Goal: Navigation & Orientation: Understand site structure

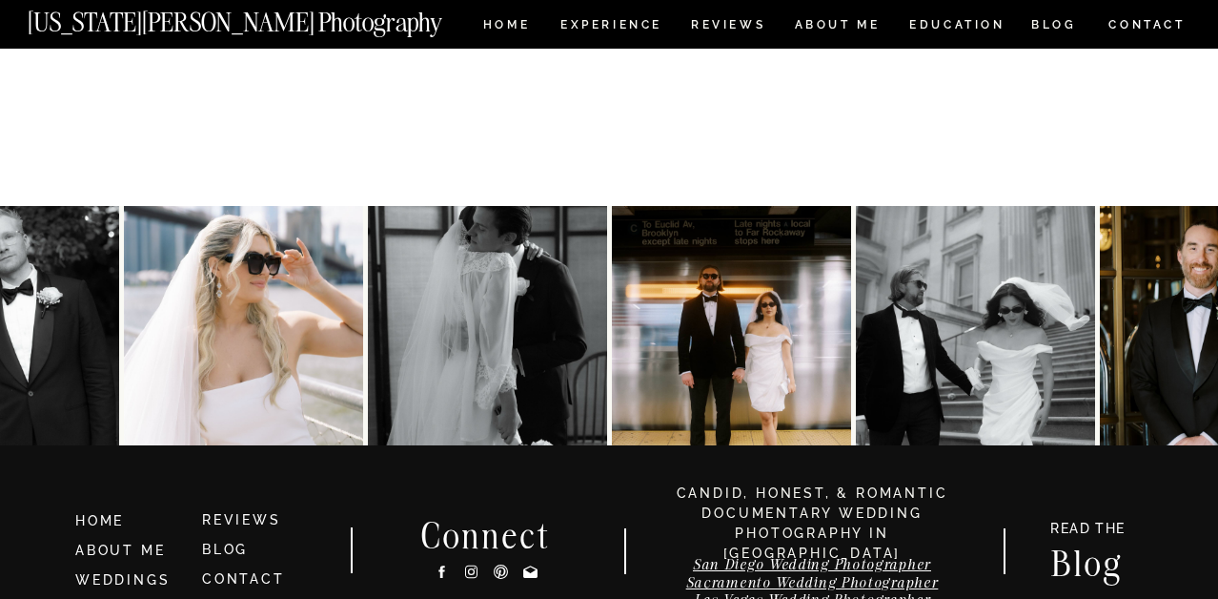
scroll to position [9830, 0]
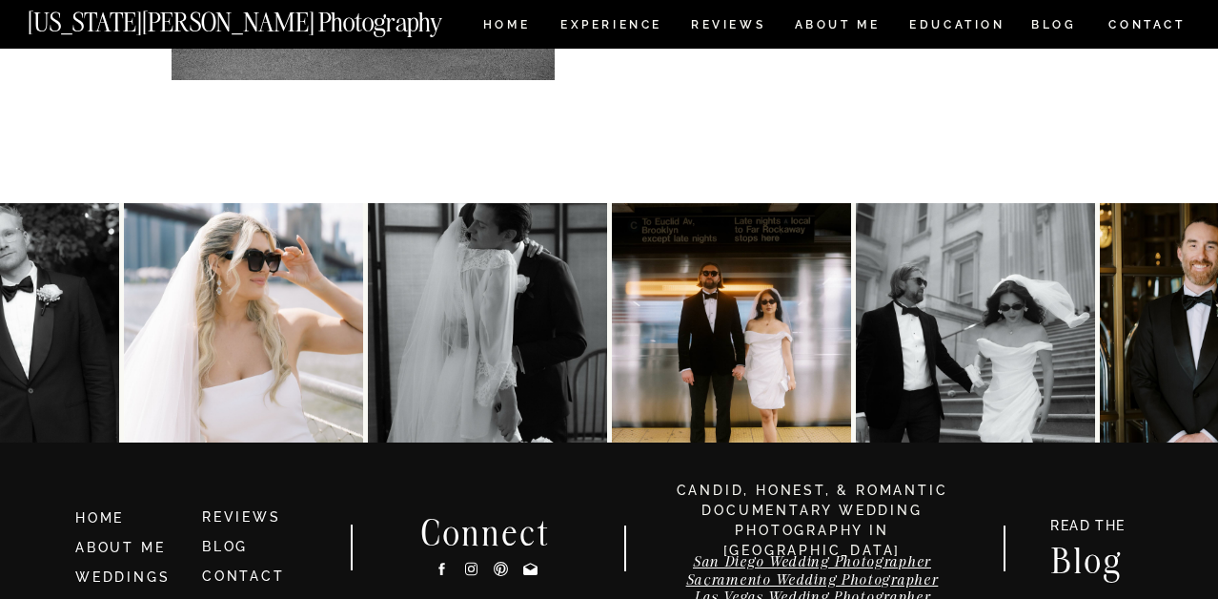
click at [463, 336] on img at bounding box center [487, 322] width 239 height 239
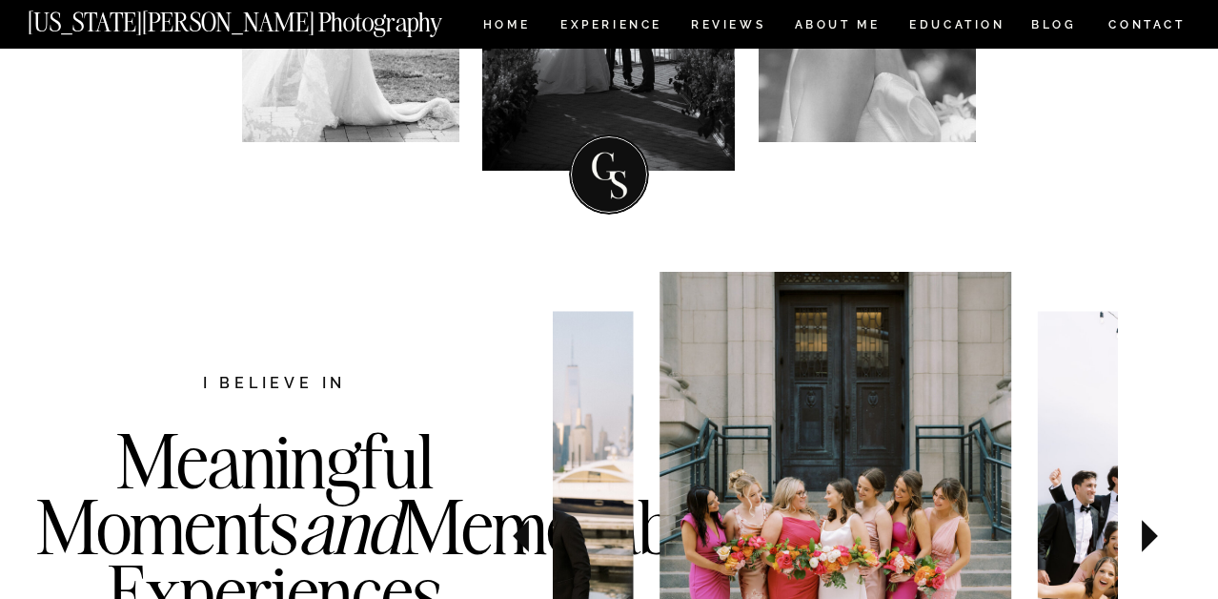
scroll to position [0, 0]
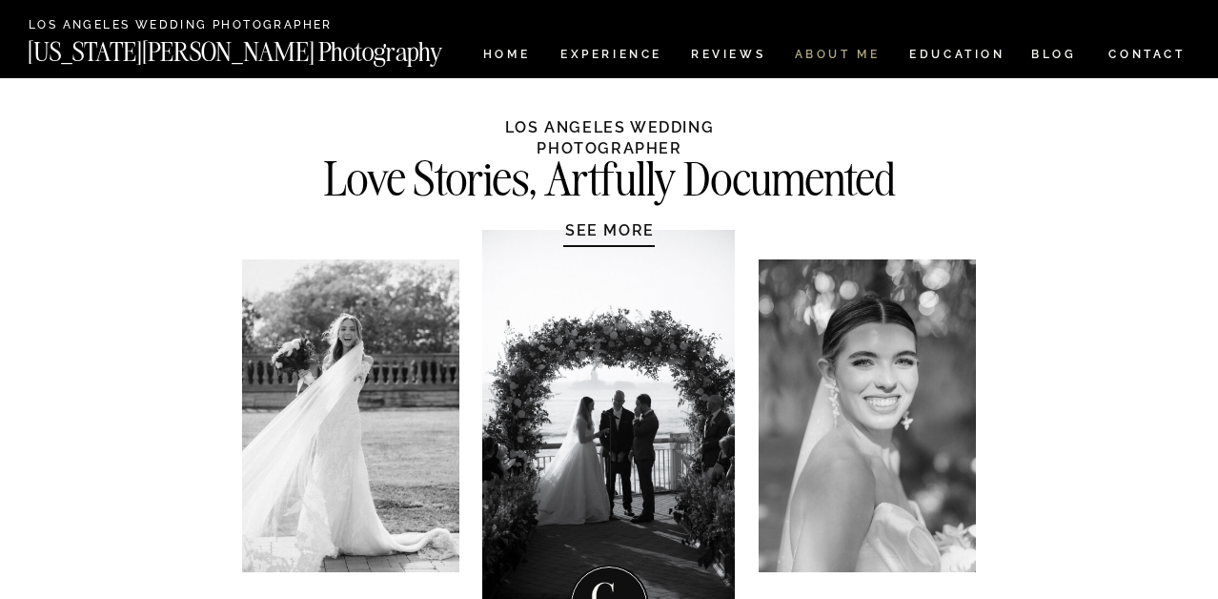
click at [842, 52] on nav "ABOUT ME" at bounding box center [837, 57] width 87 height 16
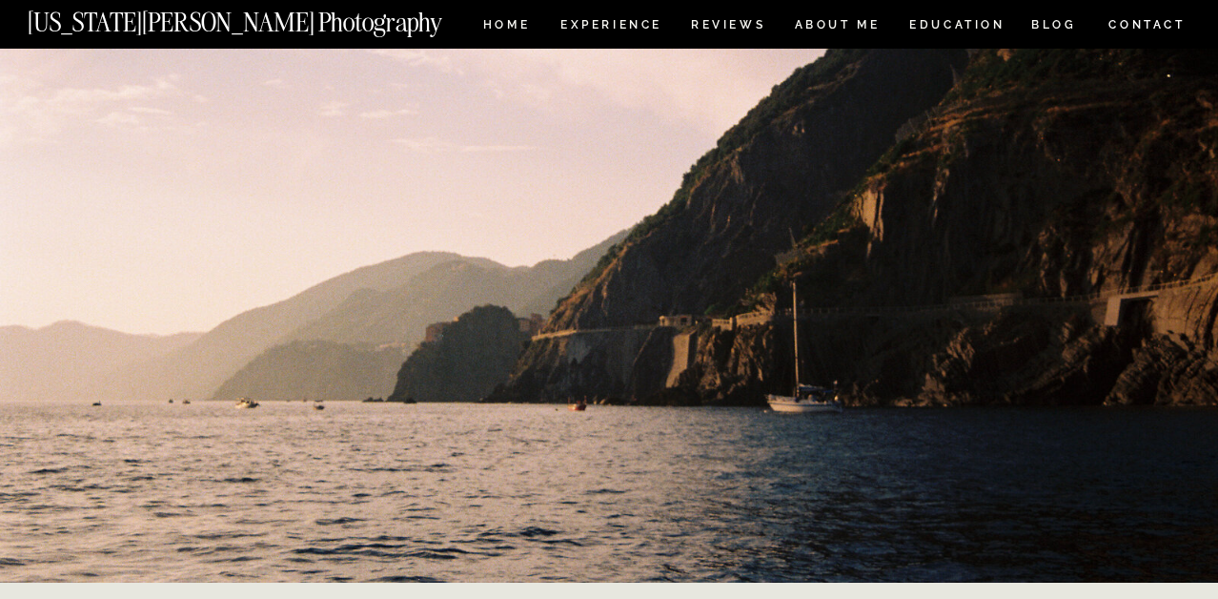
scroll to position [941, 0]
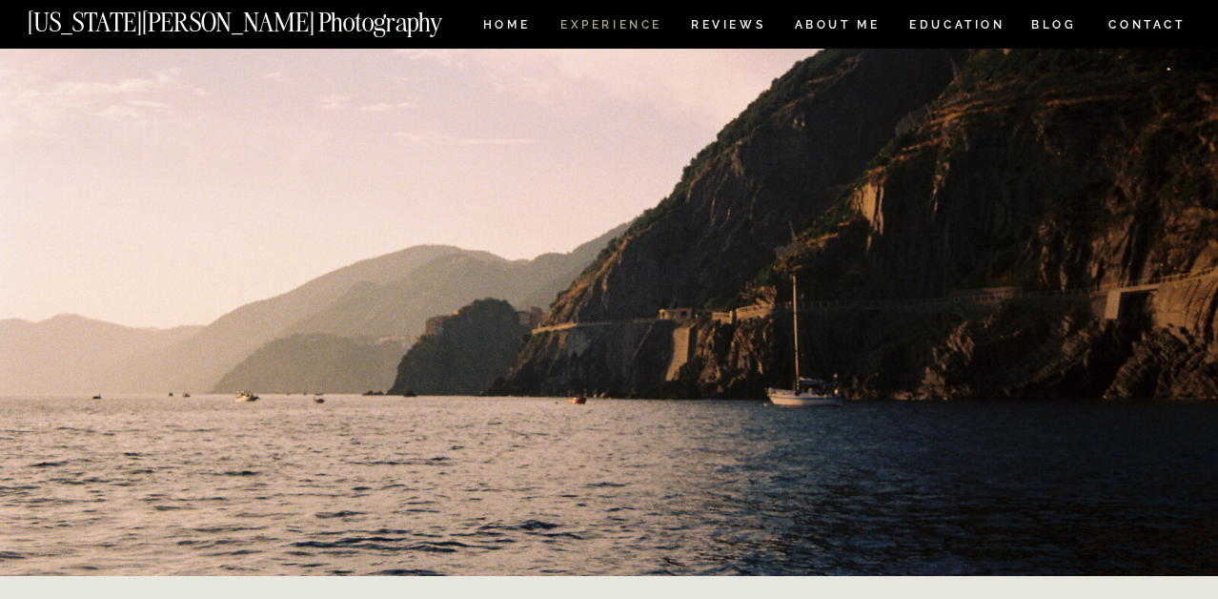
click at [600, 22] on nav "Experience" at bounding box center [611, 27] width 100 height 16
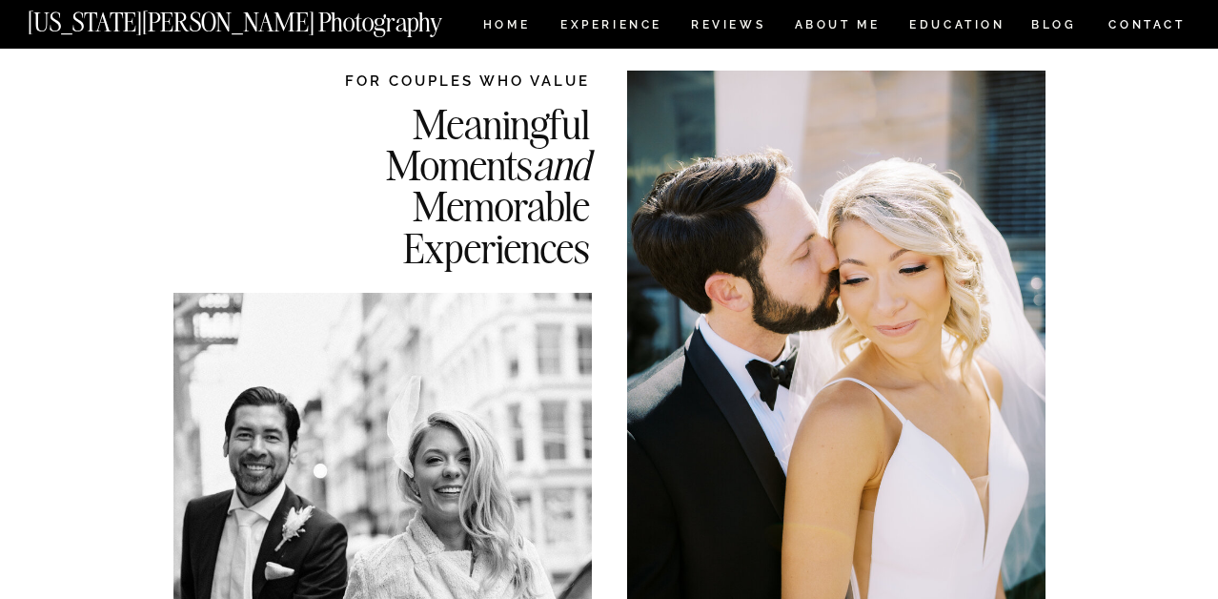
scroll to position [86, 0]
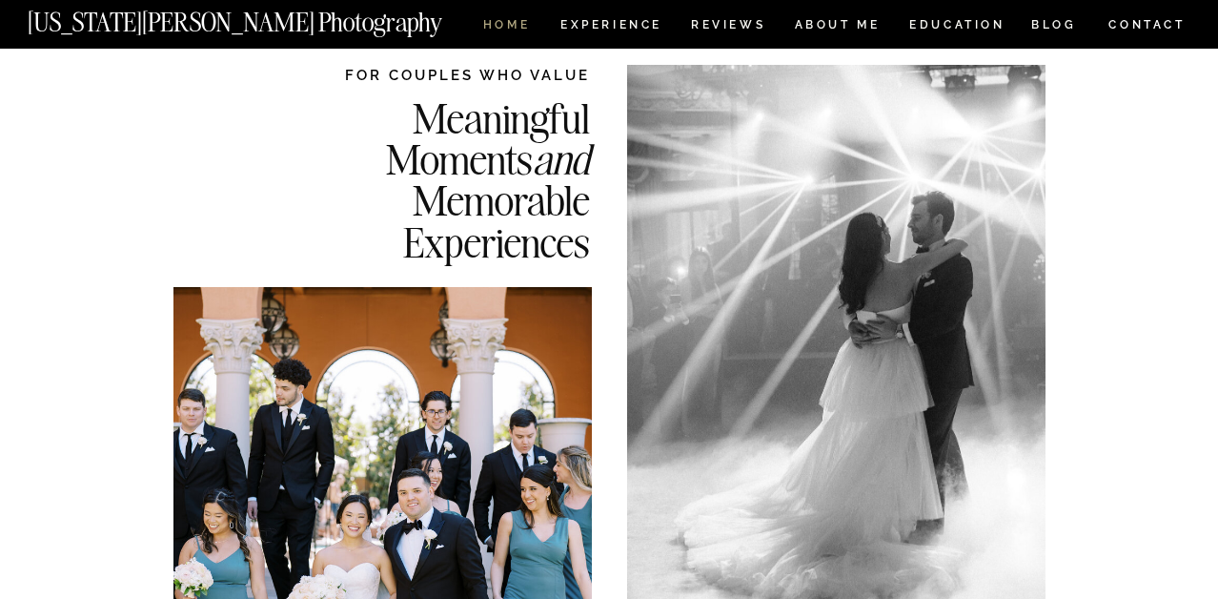
click at [504, 26] on nav "HOME" at bounding box center [507, 27] width 54 height 16
